Goal: Navigation & Orientation: Find specific page/section

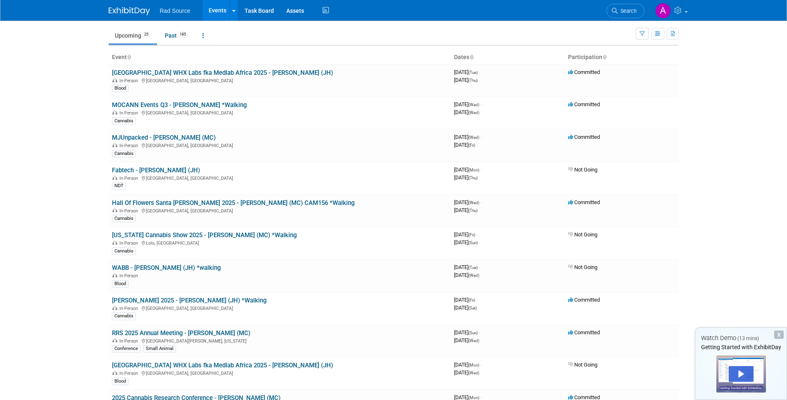
scroll to position [26, 0]
click at [58, 275] on body "Rad Source Events Add Event Bulk Upload Events Shareable Event Boards Task Boar…" at bounding box center [393, 174] width 787 height 400
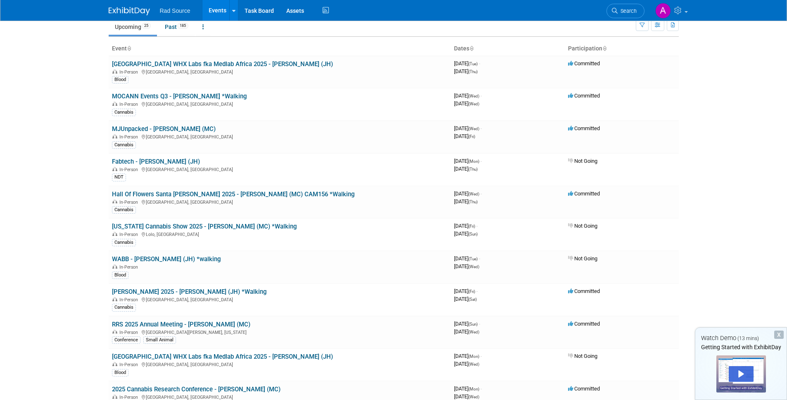
scroll to position [34, 0]
click at [219, 325] on link "RRS 2025 Annual Meeting - [PERSON_NAME] (MC)" at bounding box center [181, 323] width 138 height 7
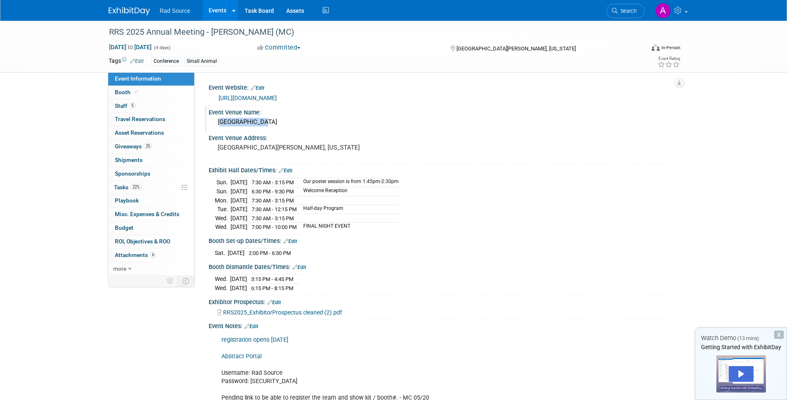
drag, startPoint x: 216, startPoint y: 121, endPoint x: 260, endPoint y: 124, distance: 44.4
click at [260, 124] on div "[GEOGRAPHIC_DATA]" at bounding box center [444, 122] width 458 height 13
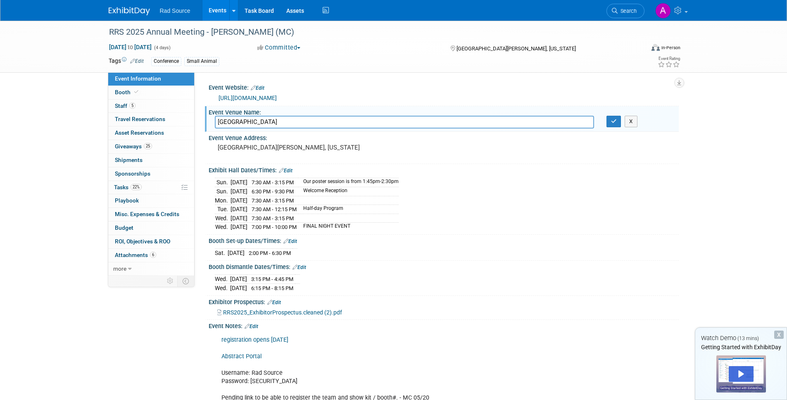
drag, startPoint x: 259, startPoint y: 121, endPoint x: 212, endPoint y: 124, distance: 47.3
click at [212, 124] on div "[GEOGRAPHIC_DATA]" at bounding box center [405, 122] width 392 height 13
click at [714, 171] on div "RRS 2025 Annual Meeting - [PERSON_NAME] (MC) [DATE] to [DATE] (4 days) [DATE] t…" at bounding box center [393, 261] width 787 height 480
click at [746, 146] on div "RRS 2025 Annual Meeting - [PERSON_NAME] (MC) [DATE] to [DATE] (4 days) [DATE] t…" at bounding box center [393, 261] width 787 height 480
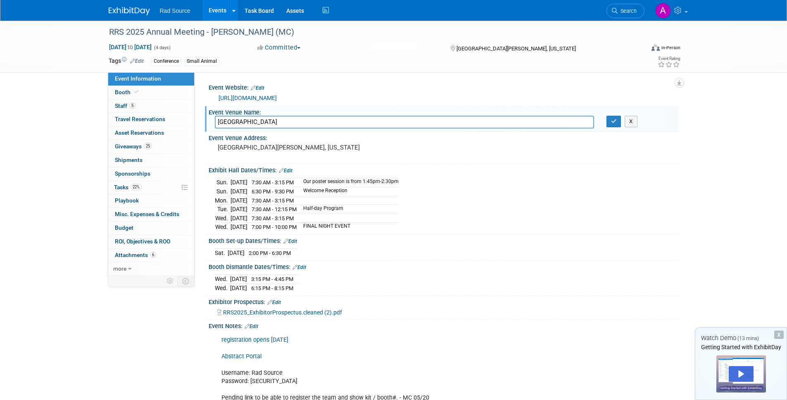
click at [722, 149] on div "RRS 2025 Annual Meeting - [PERSON_NAME] (MC) [DATE] to [DATE] (4 days) [DATE] t…" at bounding box center [393, 261] width 787 height 480
click at [702, 130] on div "RRS 2025 Annual Meeting - [PERSON_NAME] (MC) [DATE] to [DATE] (4 days) [DATE] t…" at bounding box center [393, 261] width 787 height 480
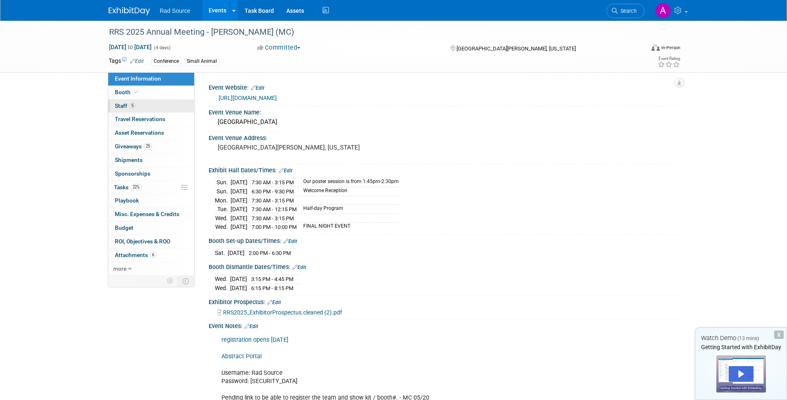
click at [147, 103] on link "5 Staff 5" at bounding box center [151, 106] width 86 height 13
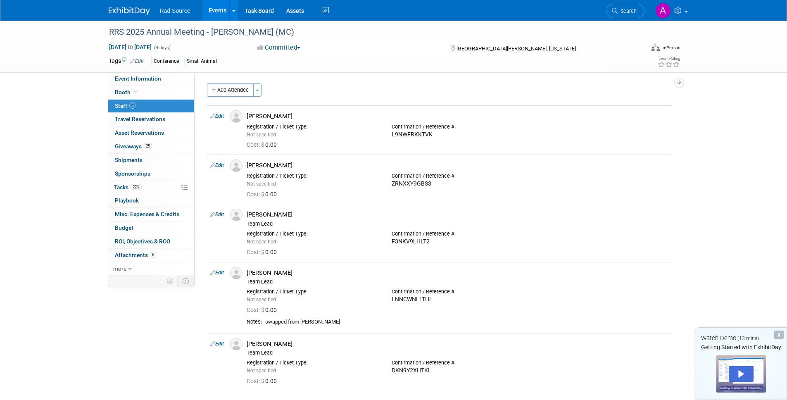
click at [750, 116] on div "RRS 2025 Annual Meeting - [PERSON_NAME] (MC) [DATE] to [DATE] (4 days) [DATE] t…" at bounding box center [393, 218] width 787 height 395
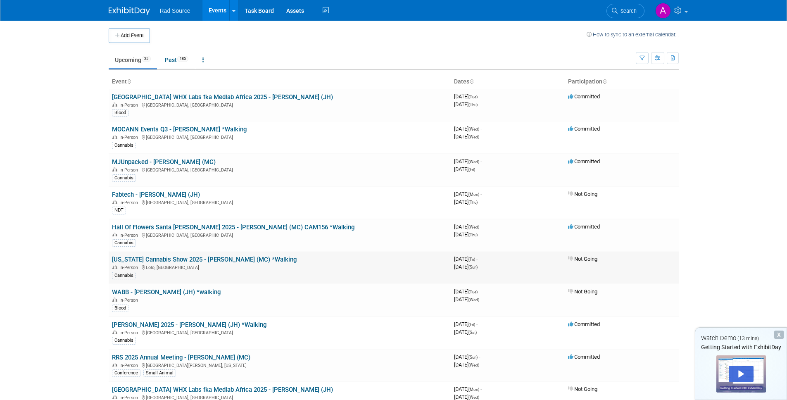
scroll to position [2, 0]
click at [205, 358] on link "RRS 2025 Annual Meeting - [PERSON_NAME] (MC)" at bounding box center [181, 356] width 138 height 7
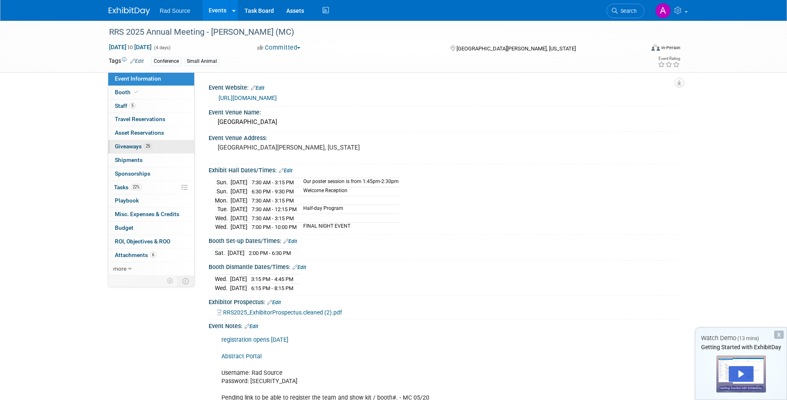
click at [136, 148] on span "Giveaways 25" at bounding box center [133, 146] width 37 height 7
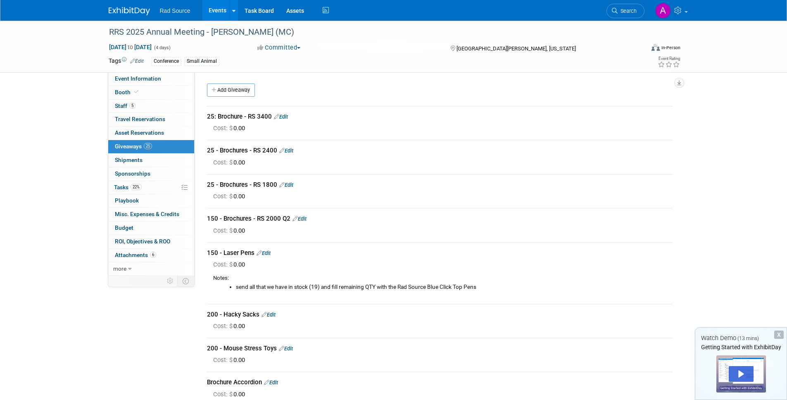
click at [123, 187] on span "Tasks 22%" at bounding box center [128, 187] width 28 height 7
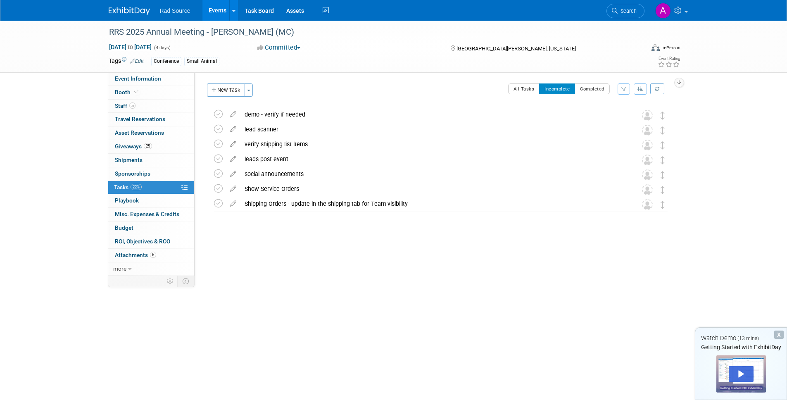
click at [85, 351] on body "Rad Source Events Add Event Bulk Upload Events Shareable Event Boards Recently …" at bounding box center [393, 200] width 787 height 400
click at [90, 341] on body "Rad Source Events Add Event Bulk Upload Events Shareable Event Boards Recently …" at bounding box center [393, 200] width 787 height 400
click at [246, 325] on div "RRS 2025 Annual Meeting - [PERSON_NAME] (MC) [DATE] to [DATE] (4 days) [DATE] t…" at bounding box center [393, 177] width 787 height 312
click at [146, 239] on span "ROI, Objectives & ROO 0" at bounding box center [142, 241] width 55 height 7
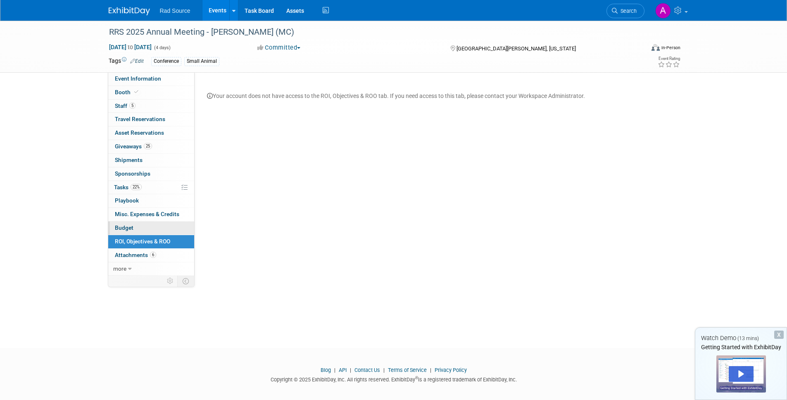
click at [147, 228] on link "Budget" at bounding box center [151, 227] width 86 height 13
click at [148, 214] on span "Misc. Expenses & Credits 0" at bounding box center [147, 214] width 64 height 7
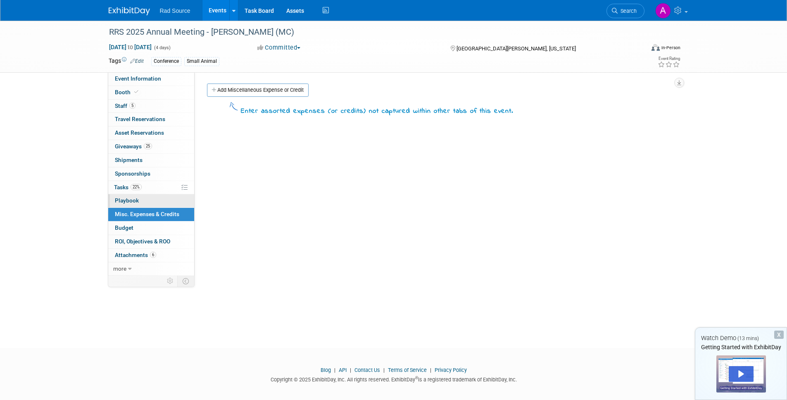
click at [148, 200] on link "0 Playbook 0" at bounding box center [151, 200] width 86 height 13
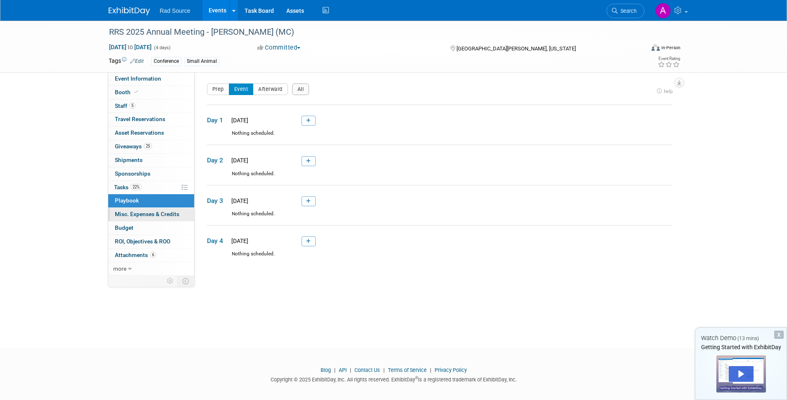
click at [150, 213] on span "Misc. Expenses & Credits 0" at bounding box center [147, 214] width 64 height 7
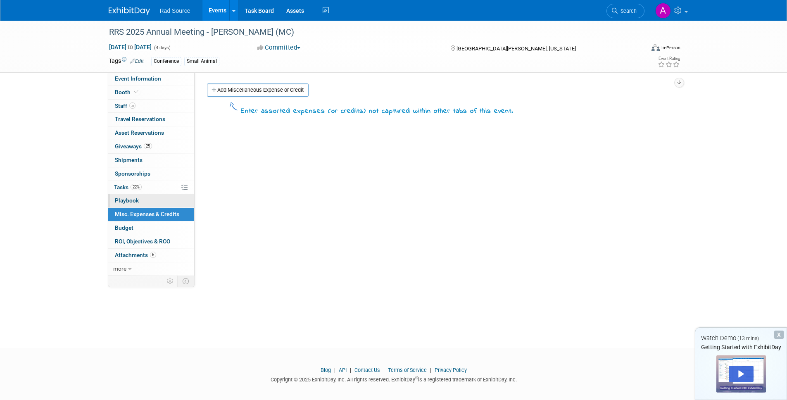
click at [131, 205] on link "0 Playbook 0" at bounding box center [151, 200] width 86 height 13
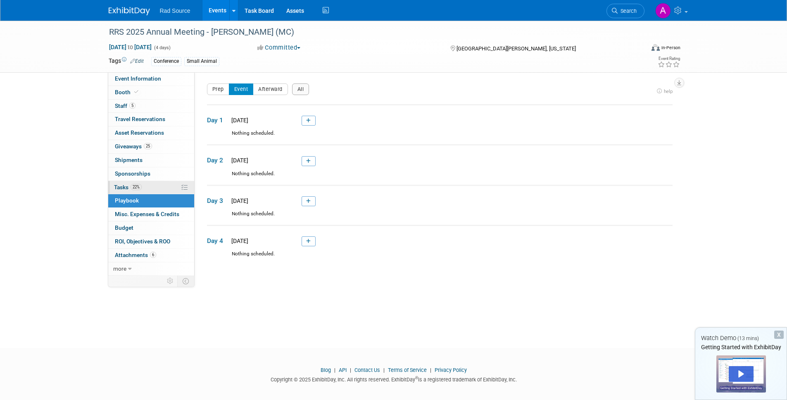
click at [118, 184] on span "Tasks 22%" at bounding box center [128, 187] width 28 height 7
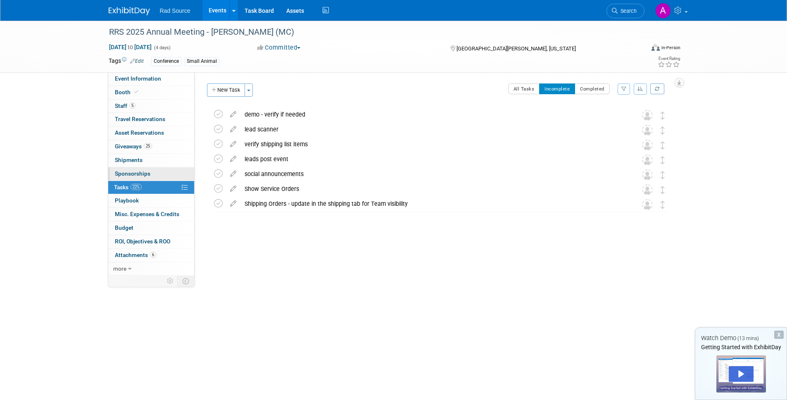
click at [120, 174] on span "Sponsorships 0" at bounding box center [133, 173] width 36 height 7
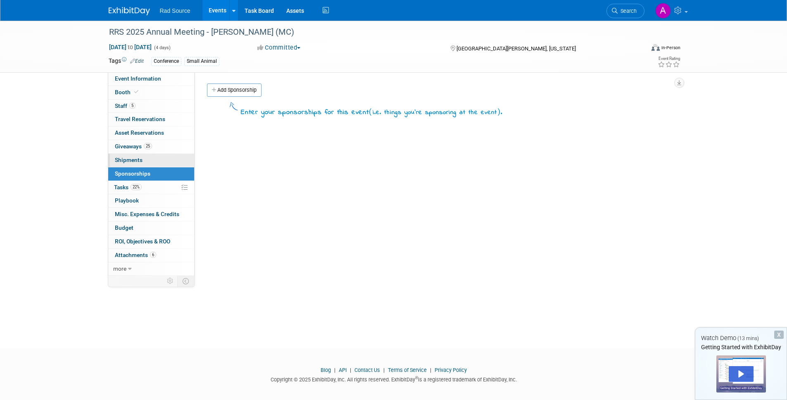
click at [125, 164] on link "0 Shipments 0" at bounding box center [151, 160] width 86 height 13
click at [127, 176] on span "Sponsorships 0" at bounding box center [133, 173] width 36 height 7
click at [129, 163] on link "0 Shipments 0" at bounding box center [151, 160] width 86 height 13
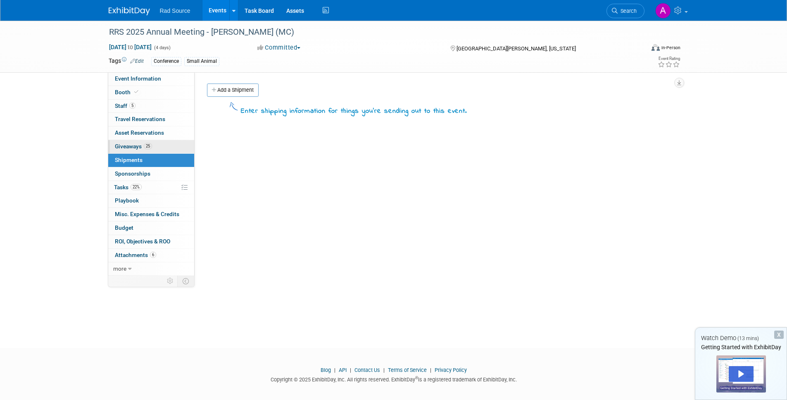
click at [128, 145] on span "Giveaways 25" at bounding box center [133, 146] width 37 height 7
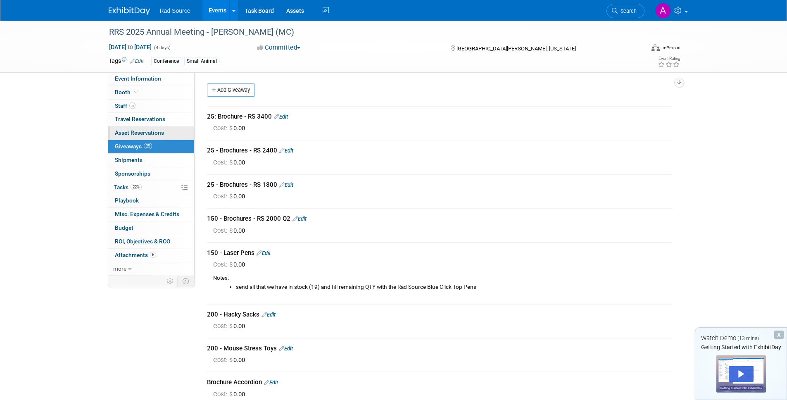
click at [125, 131] on span "Asset Reservations 0" at bounding box center [139, 132] width 49 height 7
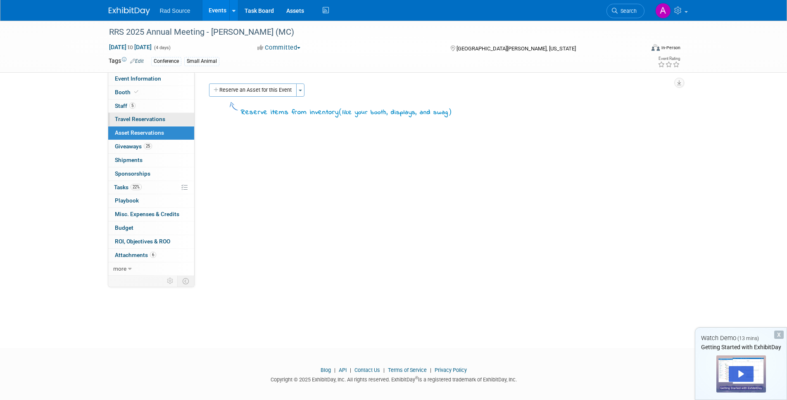
click at [121, 117] on span "Travel Reservations 0" at bounding box center [140, 119] width 50 height 7
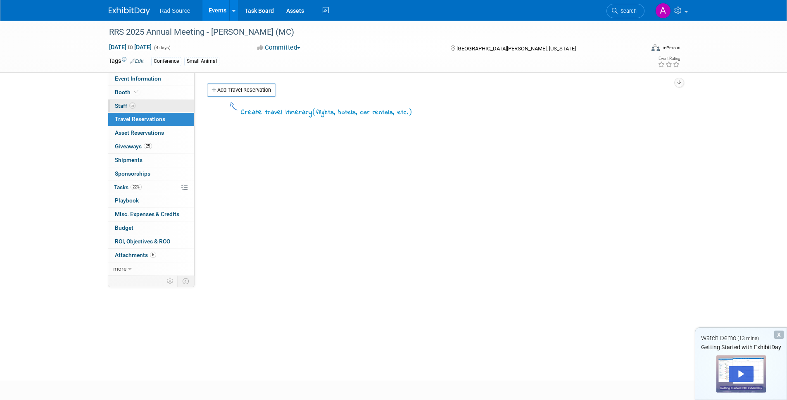
click at [119, 107] on span "Staff 5" at bounding box center [125, 105] width 21 height 7
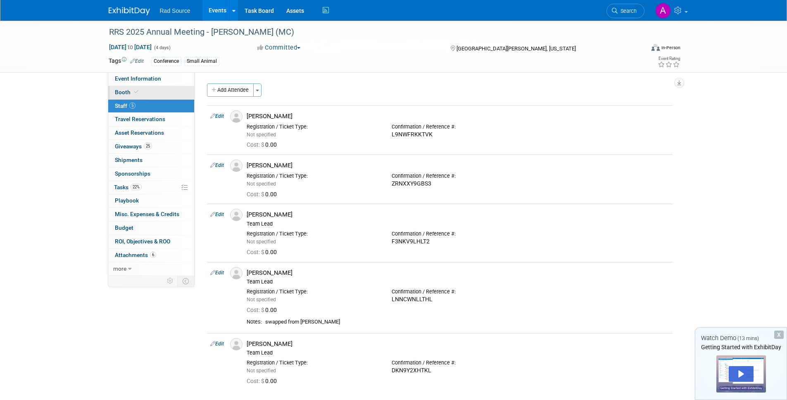
click at [120, 90] on span "Booth" at bounding box center [127, 92] width 25 height 7
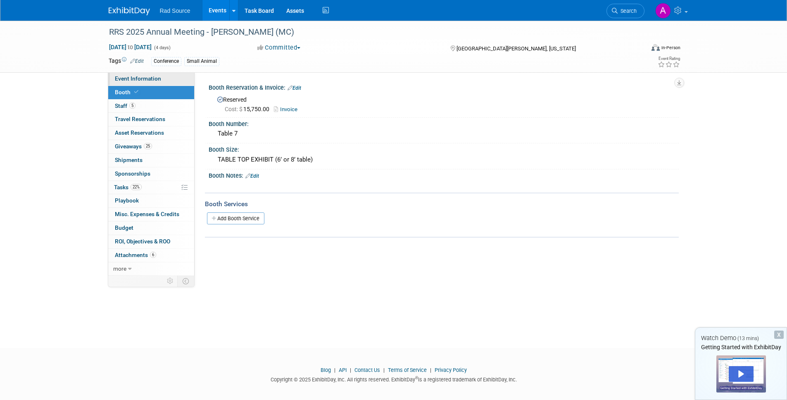
click at [129, 79] on span "Event Information" at bounding box center [138, 78] width 46 height 7
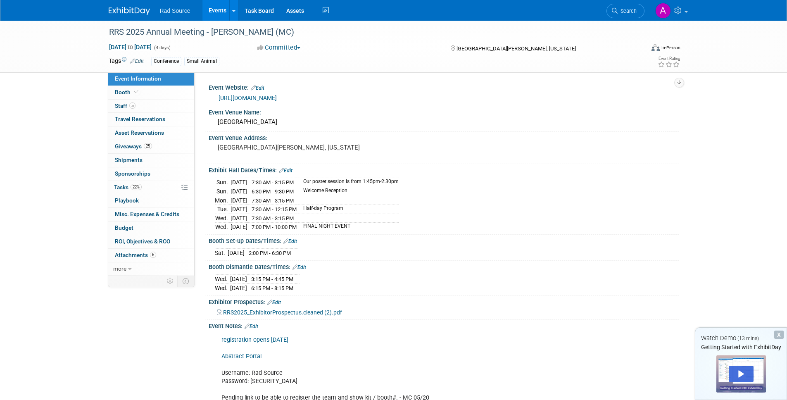
click at [85, 120] on div "RRS 2025 Annual Meeting - [PERSON_NAME] (MC) [DATE] to [DATE] (4 days) [DATE] t…" at bounding box center [393, 261] width 787 height 480
click at [139, 108] on link "5 Staff 5" at bounding box center [151, 106] width 86 height 13
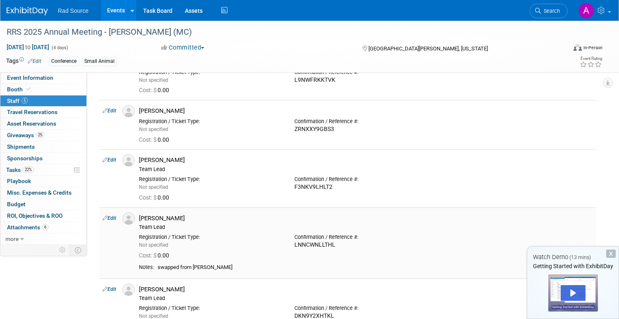
scroll to position [134, 0]
